Goal: Task Accomplishment & Management: Complete application form

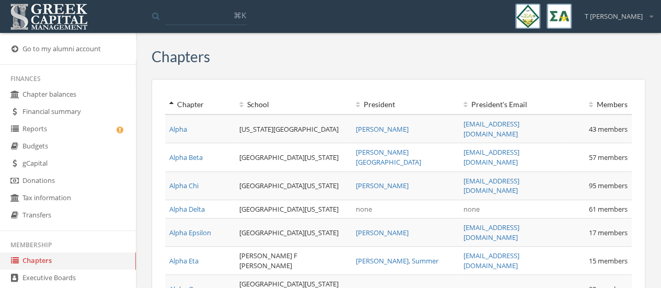
click at [55, 125] on link "Reports" at bounding box center [68, 129] width 136 height 17
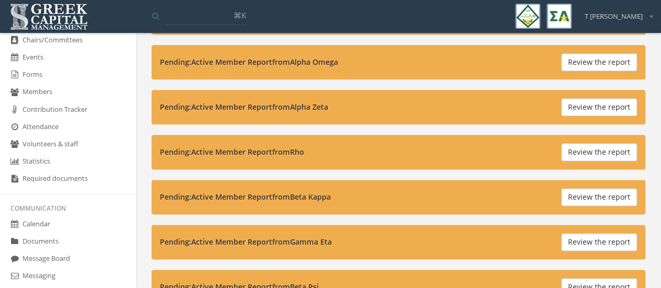
scroll to position [222, 0]
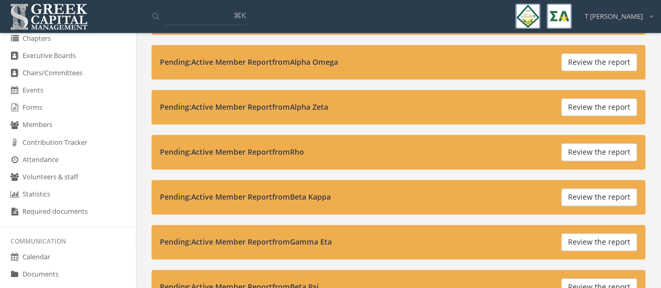
click at [47, 106] on link "Forms" at bounding box center [68, 107] width 136 height 17
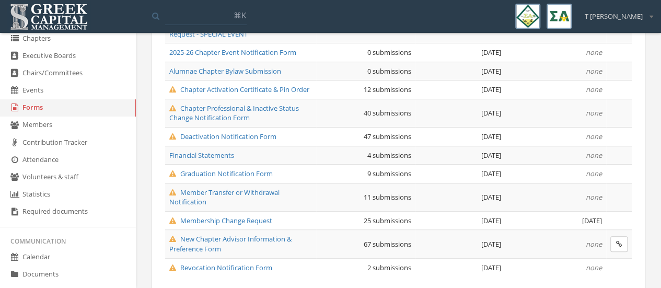
scroll to position [224, 0]
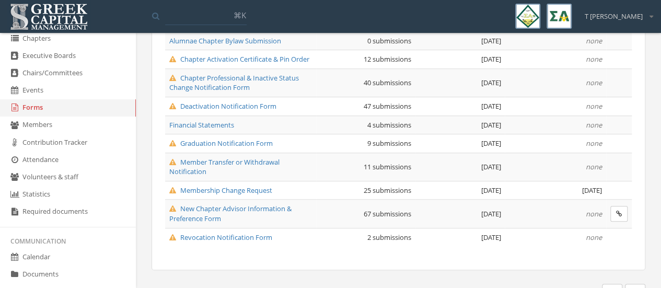
click at [231, 204] on span "New Chapter Advisor Information & Preference Form" at bounding box center [230, 213] width 122 height 19
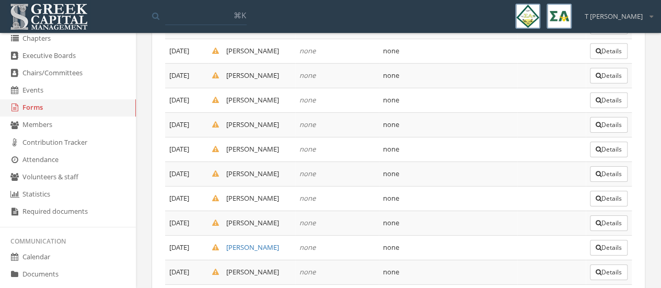
scroll to position [1607, 0]
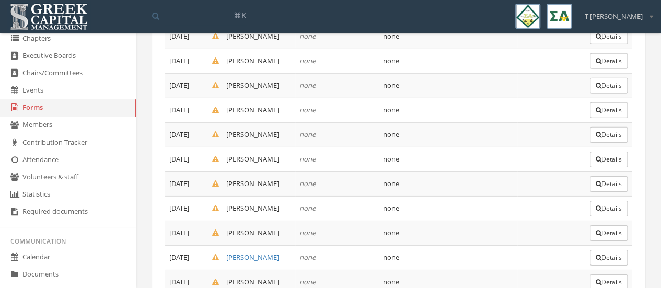
click at [613, 20] on button "Details" at bounding box center [609, 12] width 38 height 16
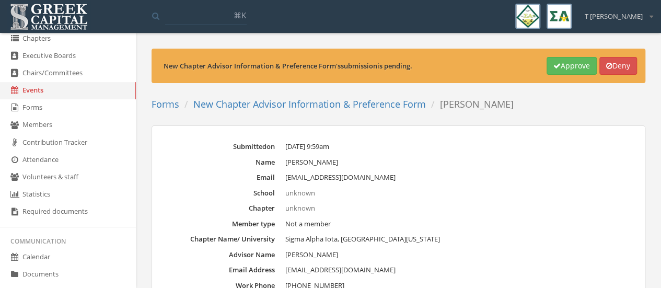
click at [574, 67] on button "Approve" at bounding box center [572, 66] width 50 height 18
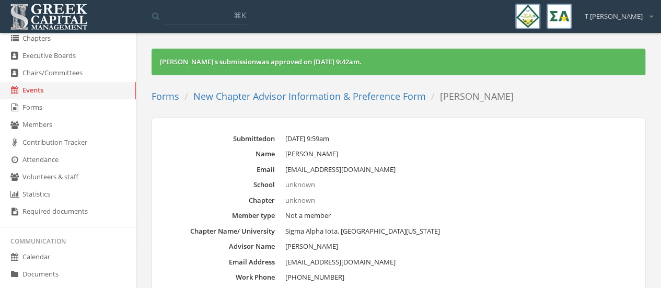
click at [312, 100] on link "New Chapter Advisor Information & Preference Form" at bounding box center [309, 96] width 233 height 13
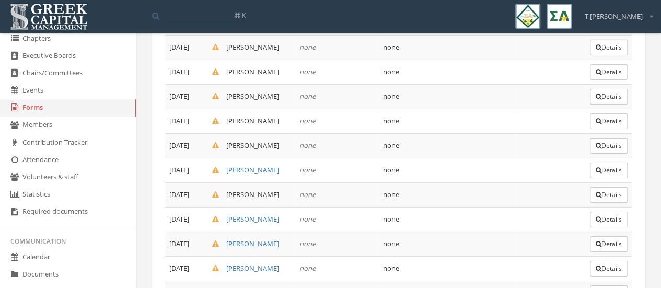
scroll to position [1672, 0]
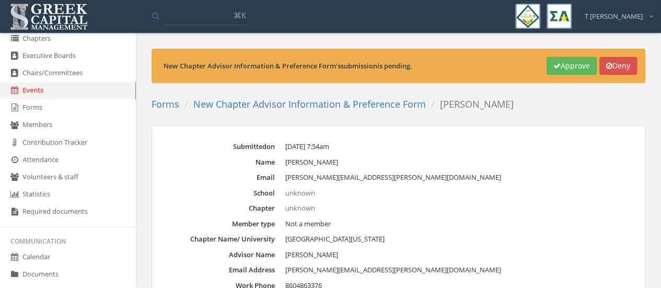
click at [571, 64] on button "Approve" at bounding box center [572, 66] width 50 height 18
